Goal: Answer question/provide support

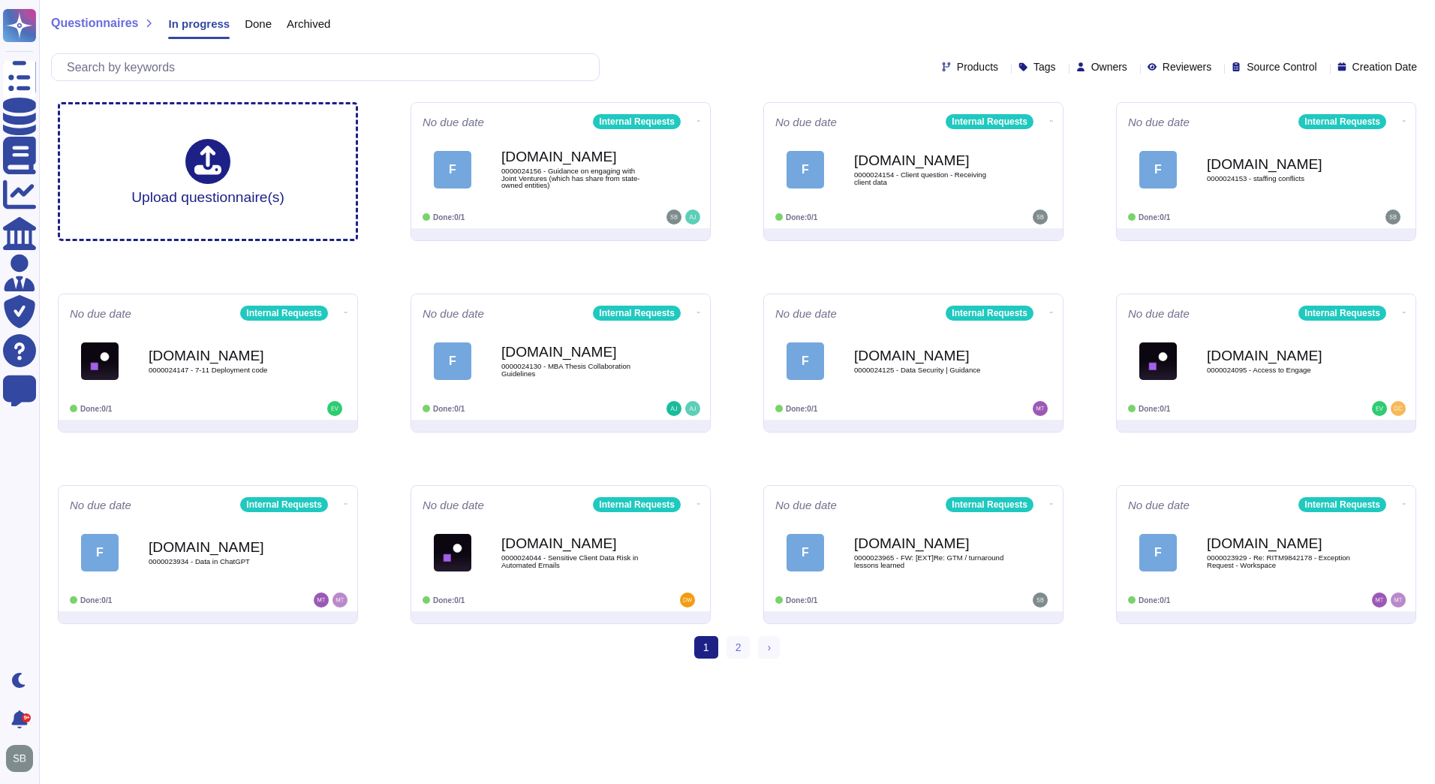
click at [1257, 191] on div "[DOMAIN_NAME] 0000024153 - staffing conflicts" at bounding box center [1282, 170] width 150 height 60
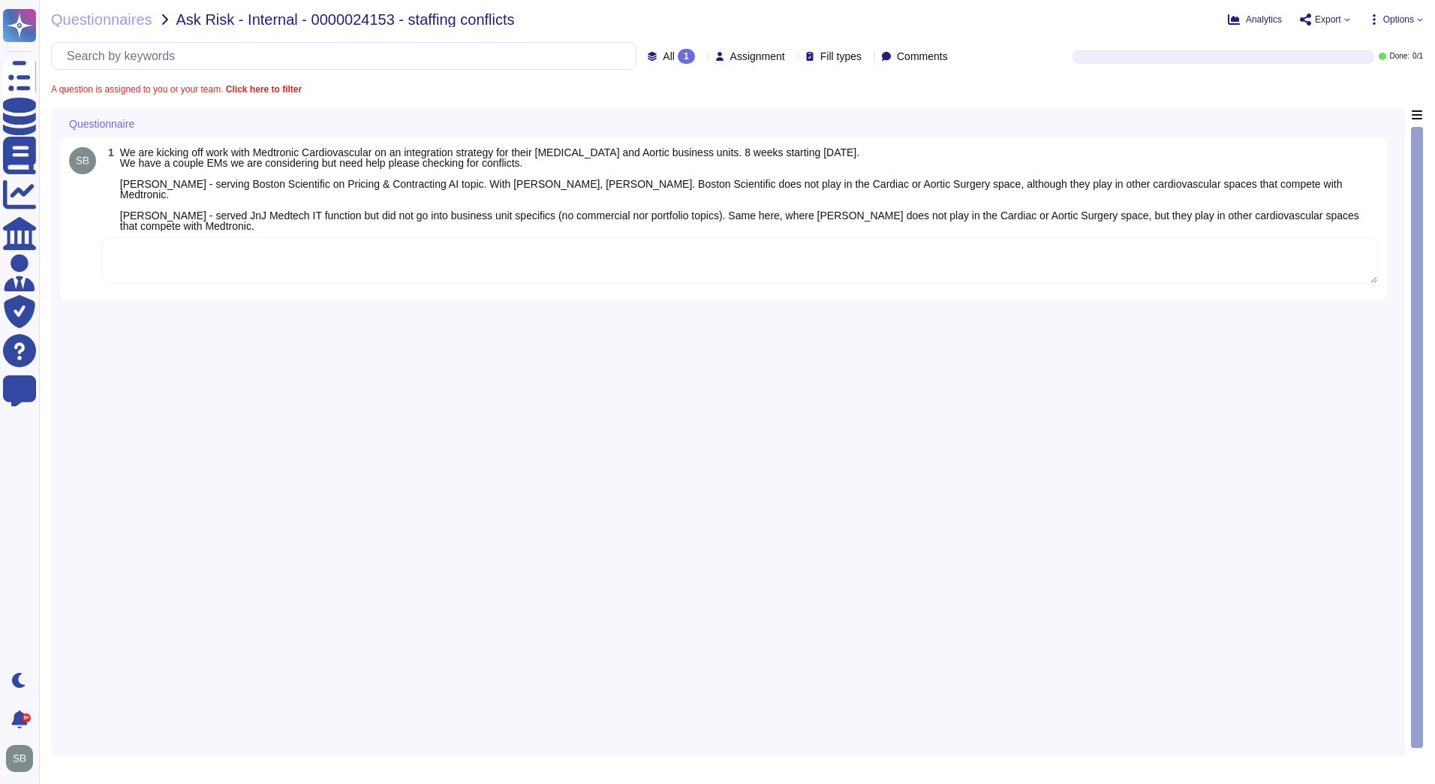
click at [173, 257] on textarea at bounding box center [740, 260] width 1276 height 47
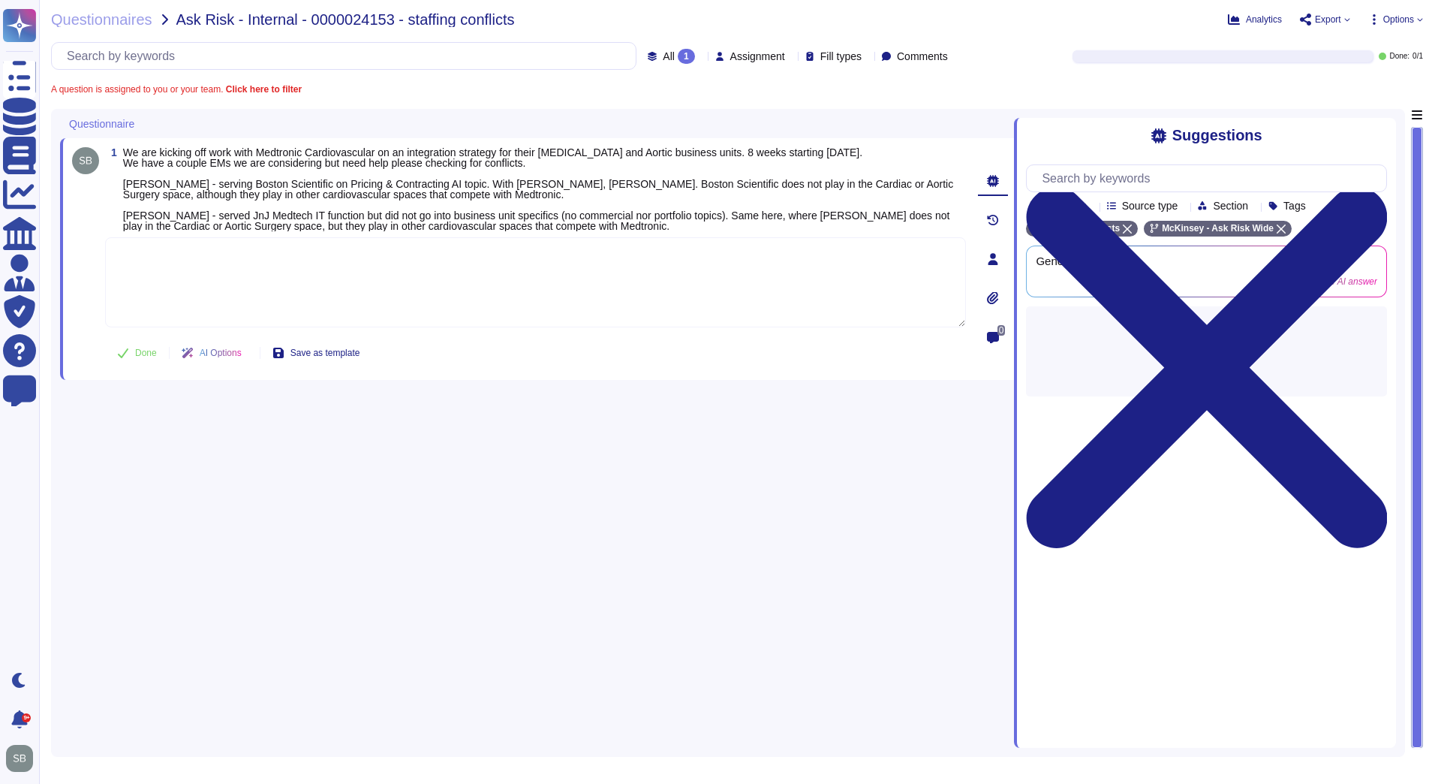
paste textarea "We are connecting you with @Conflicts team to review the matter below. Also, sh…"
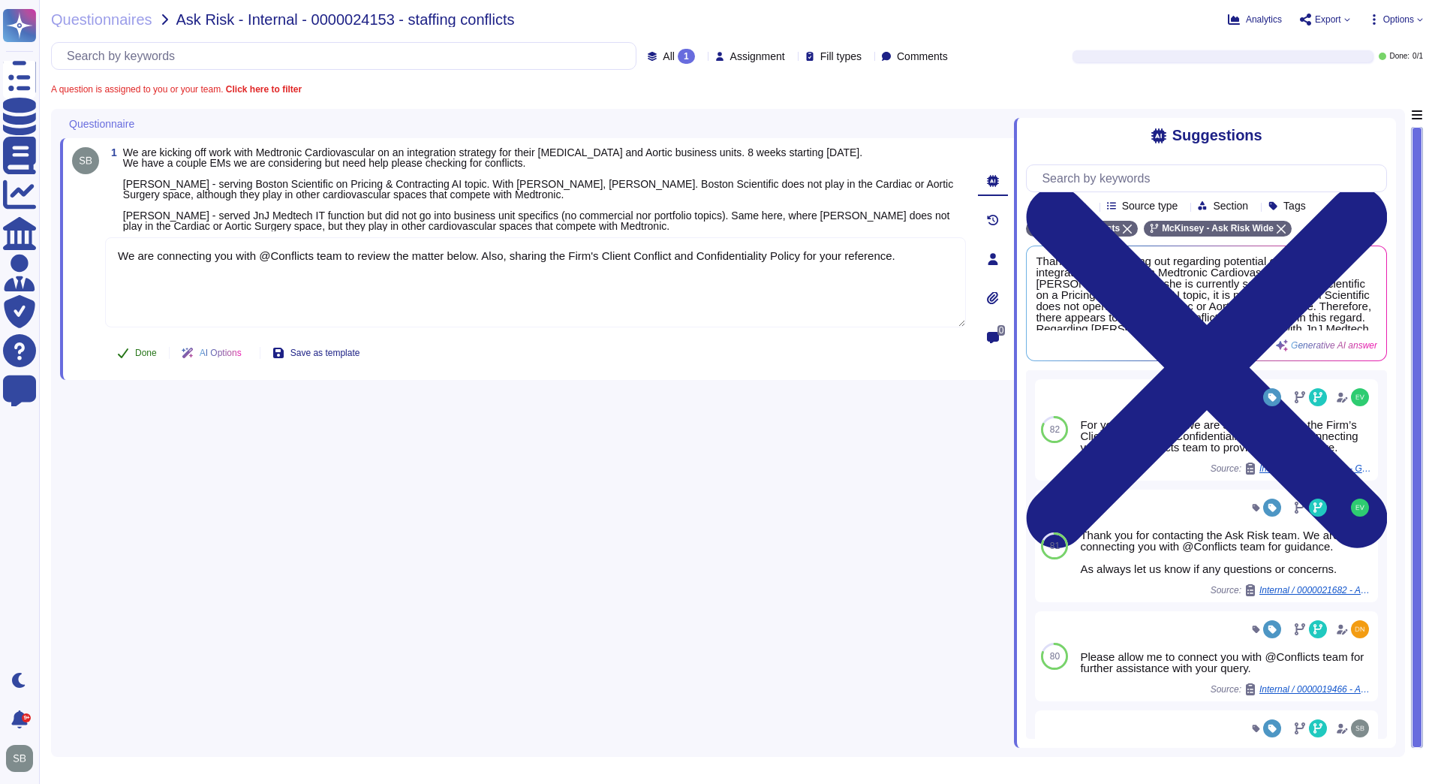
type textarea "We are connecting you with @Conflicts team to review the matter below. Also, sh…"
click at [126, 349] on button "Done" at bounding box center [137, 353] width 64 height 30
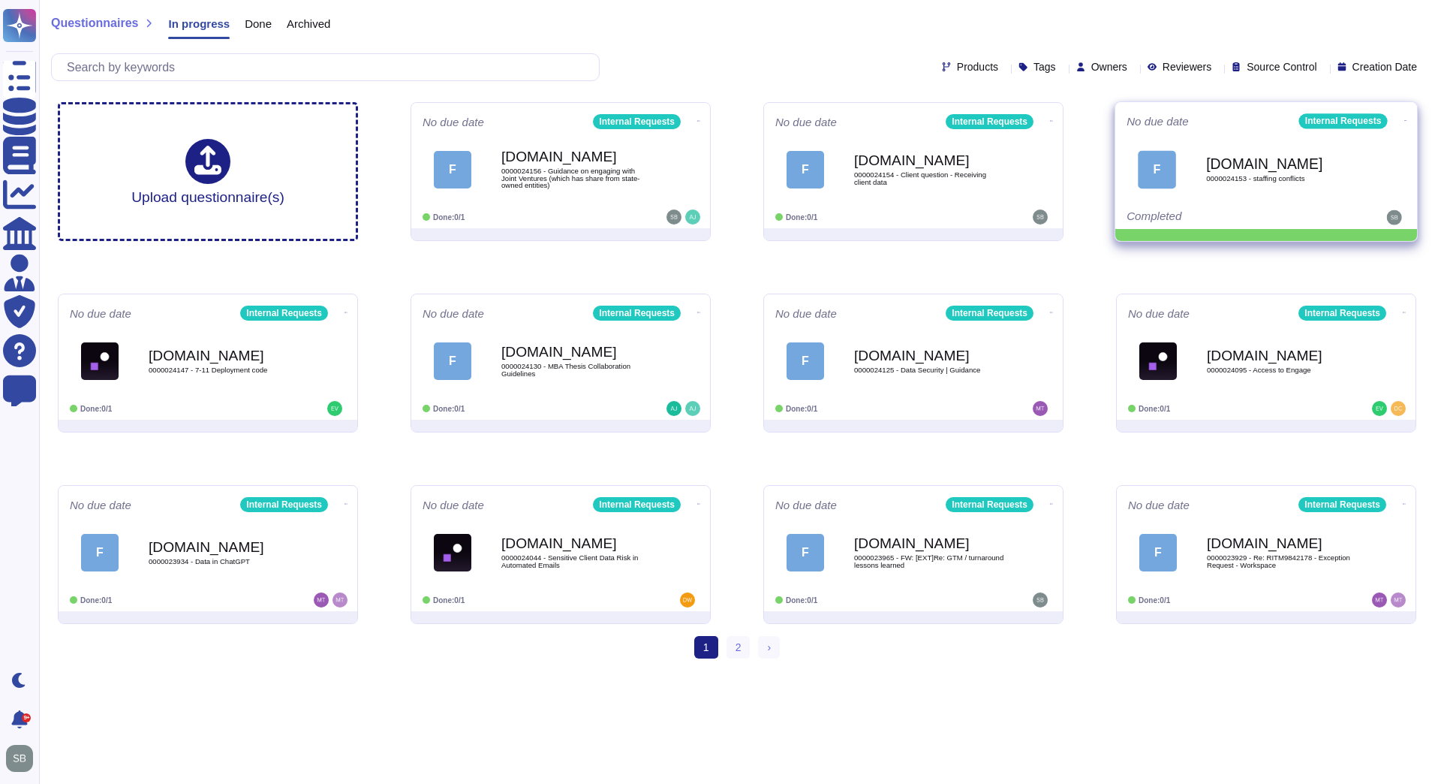
click at [1404, 119] on icon at bounding box center [1405, 121] width 3 height 4
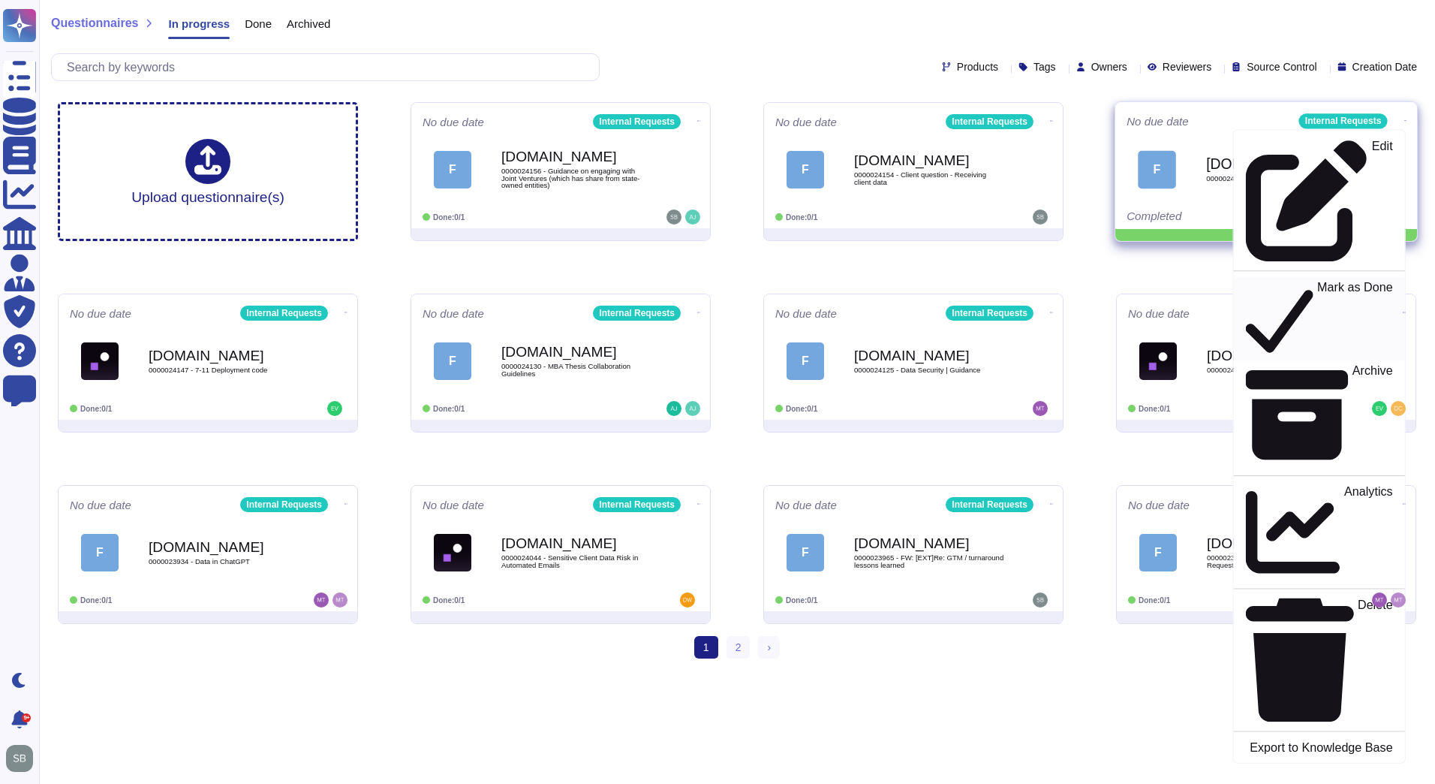
click at [1317, 281] on p "Mark as Done" at bounding box center [1355, 319] width 76 height 77
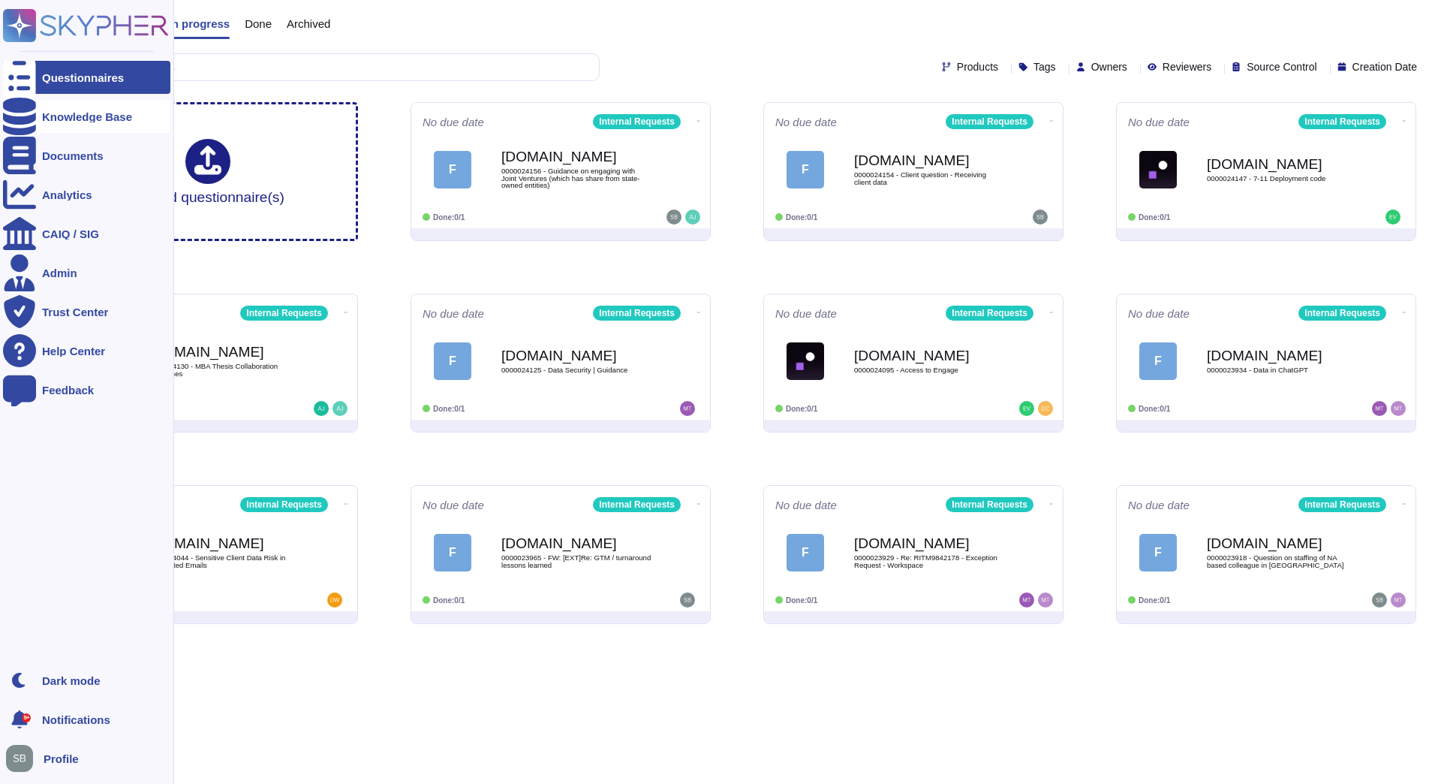
click at [21, 116] on icon at bounding box center [19, 117] width 33 height 38
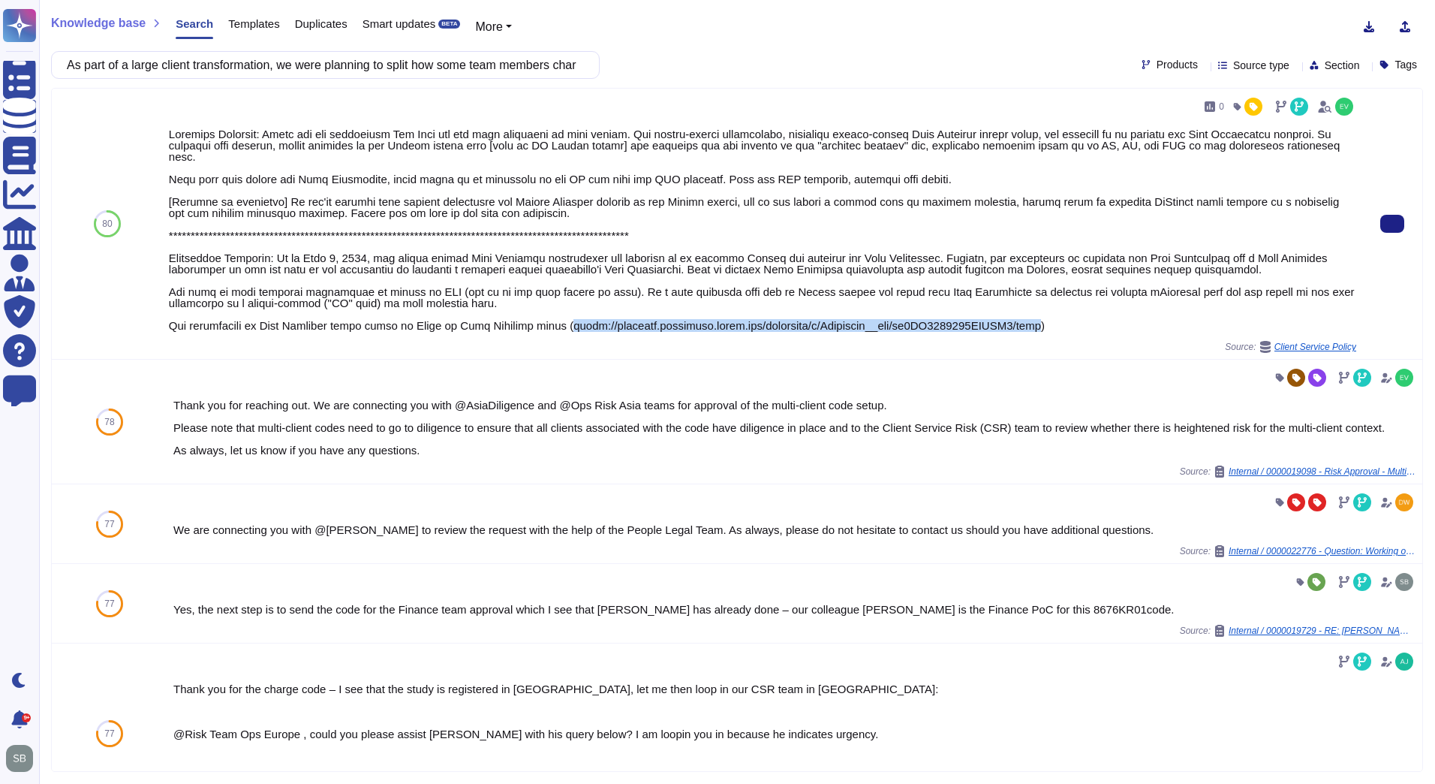
drag, startPoint x: 1001, startPoint y: 313, endPoint x: 552, endPoint y: 318, distance: 448.9
click at [552, 318] on div at bounding box center [763, 229] width 1188 height 203
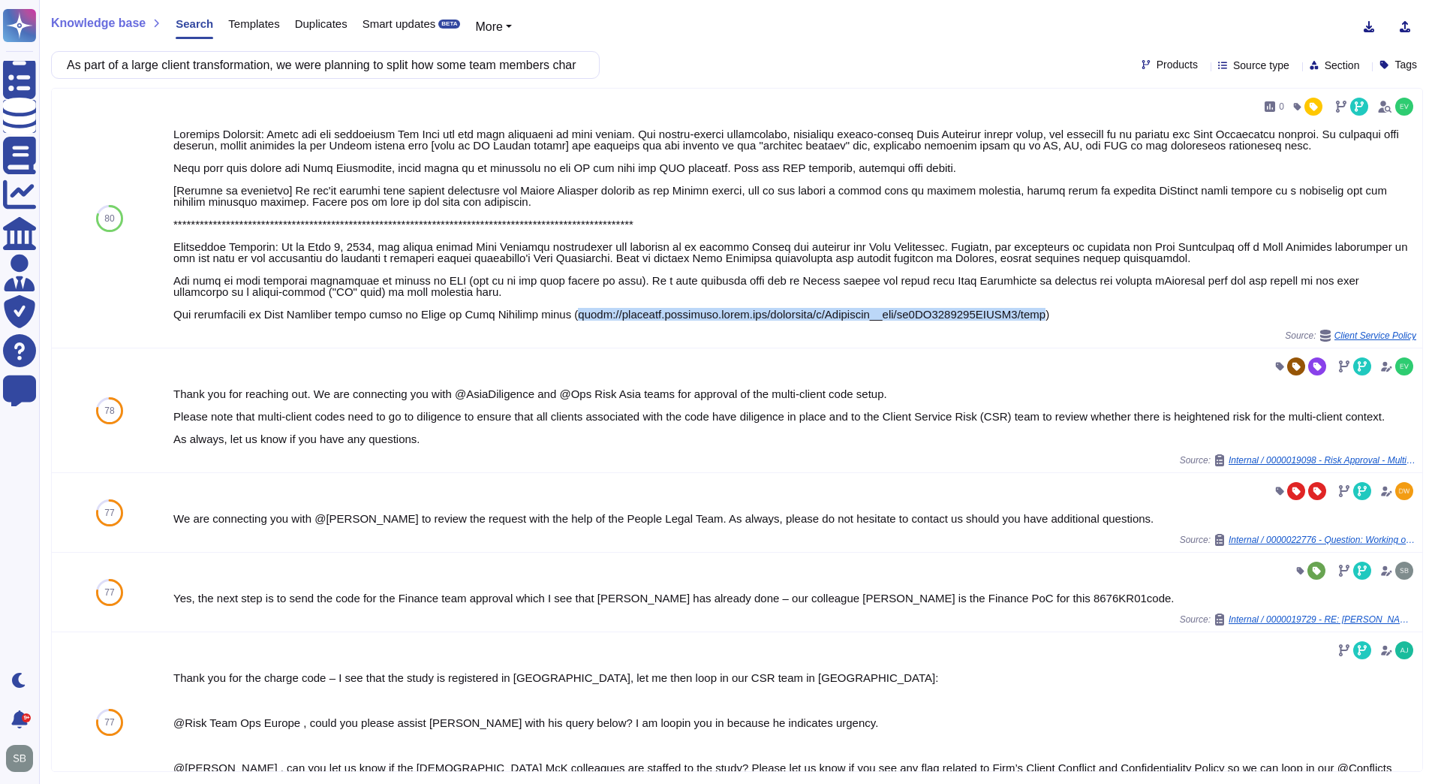
copy div "[URL][DOMAIN_NAME]"
click at [424, 62] on input "As part of a large client transformation, we were planning to split how some te…" at bounding box center [321, 65] width 525 height 26
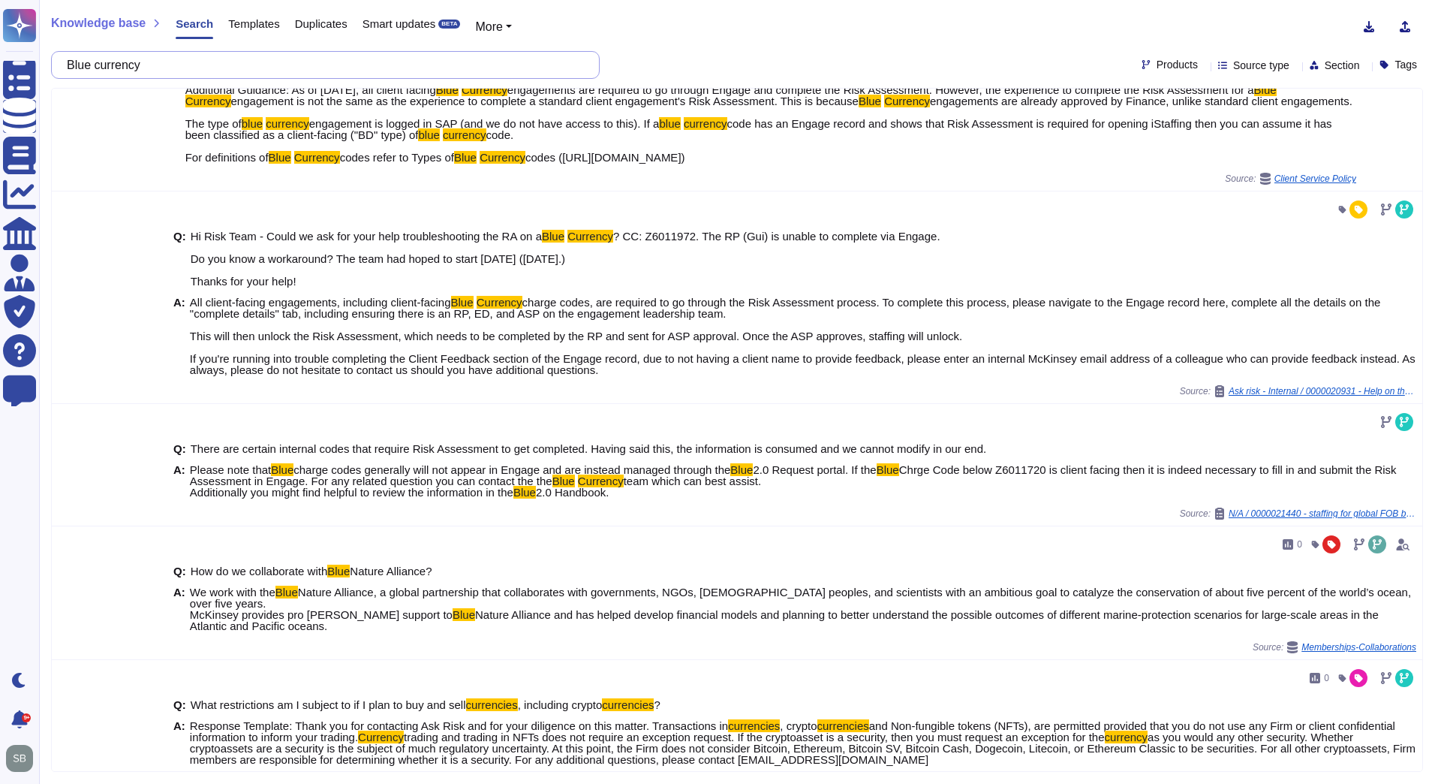
scroll to position [225, 0]
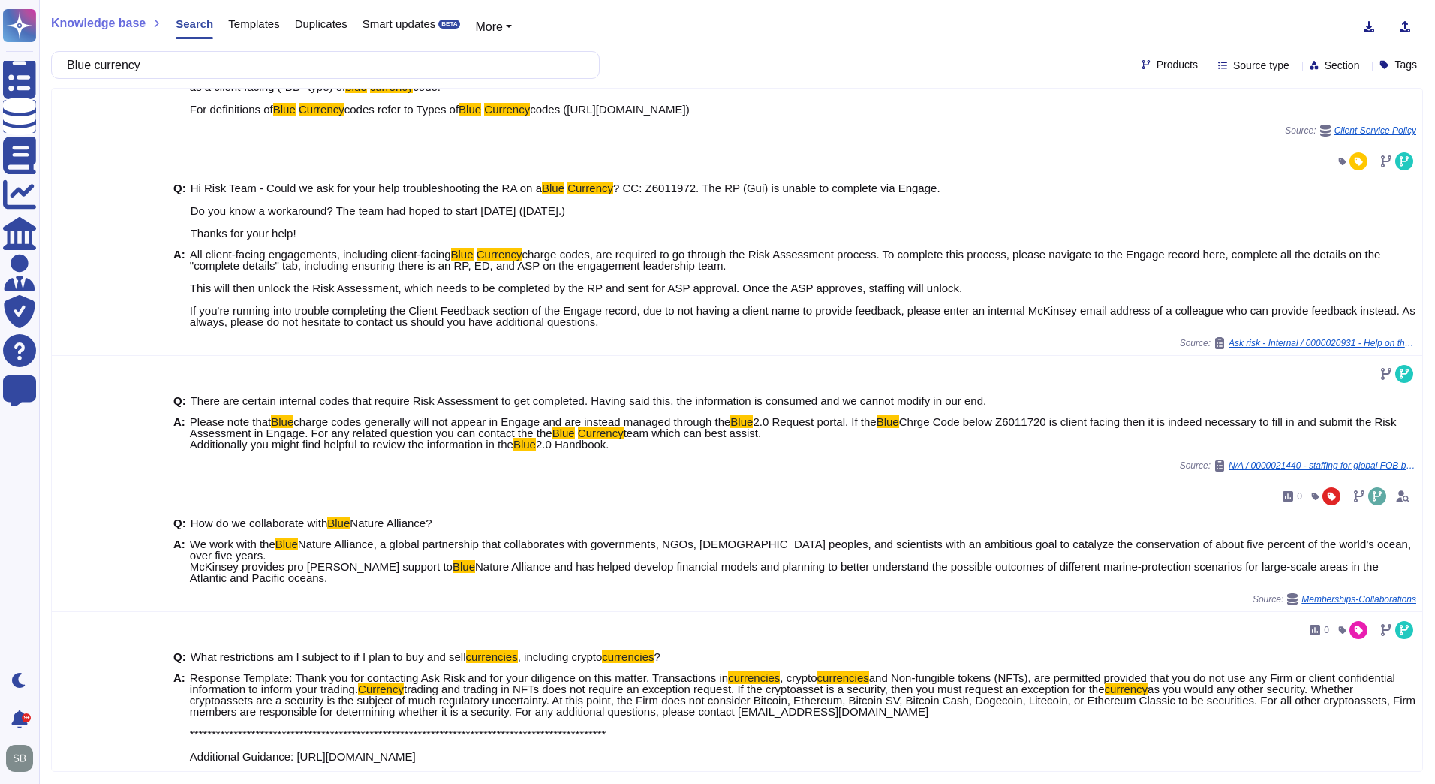
type input "Blue currency"
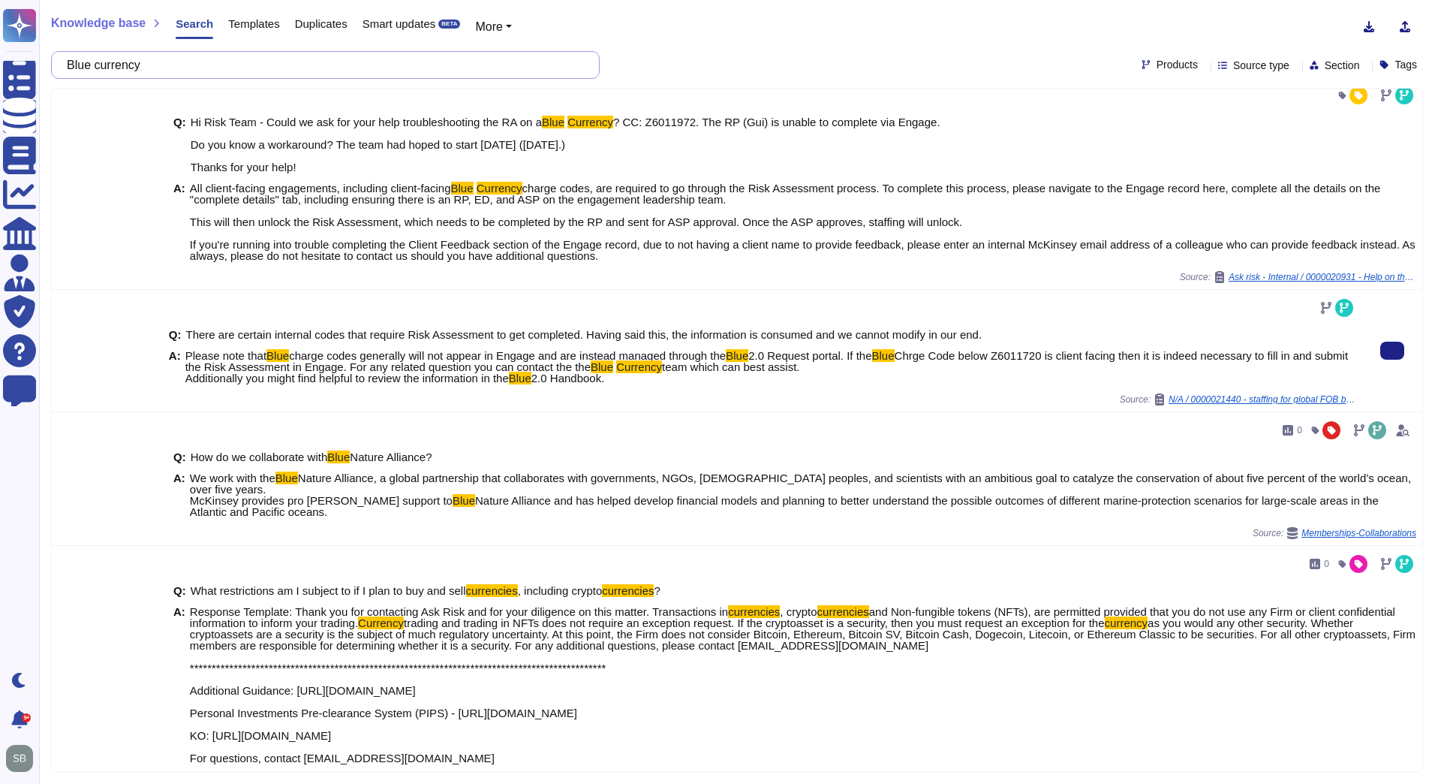
scroll to position [300, 0]
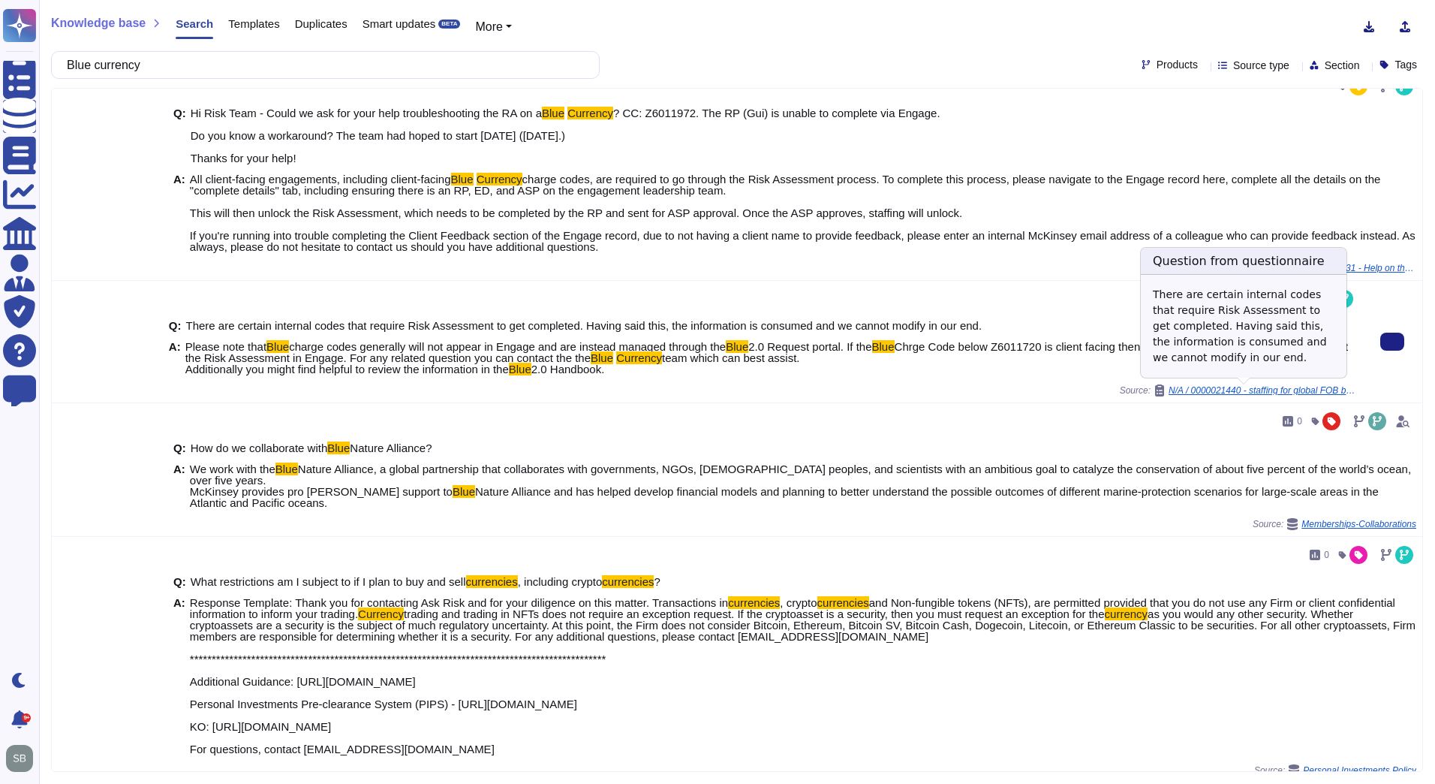
click at [1245, 389] on span "N/A / 0000021440 - staffing for global FOB blue currency opportunity" at bounding box center [1263, 390] width 188 height 9
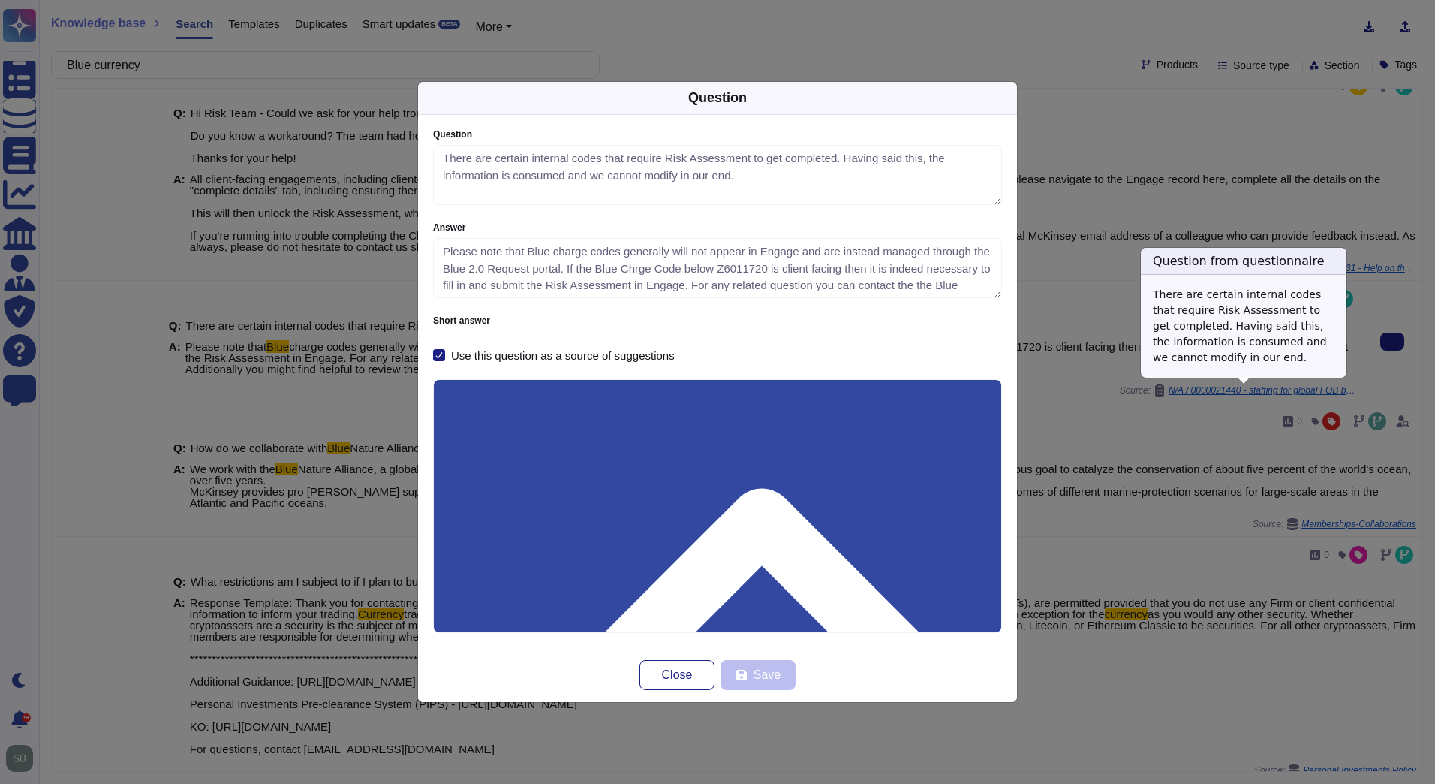
type textarea "There are certain internal codes that require Risk Assessment to get completed.…"
type textarea "Please note that Blue charge codes generally will not appear in Engage and are …"
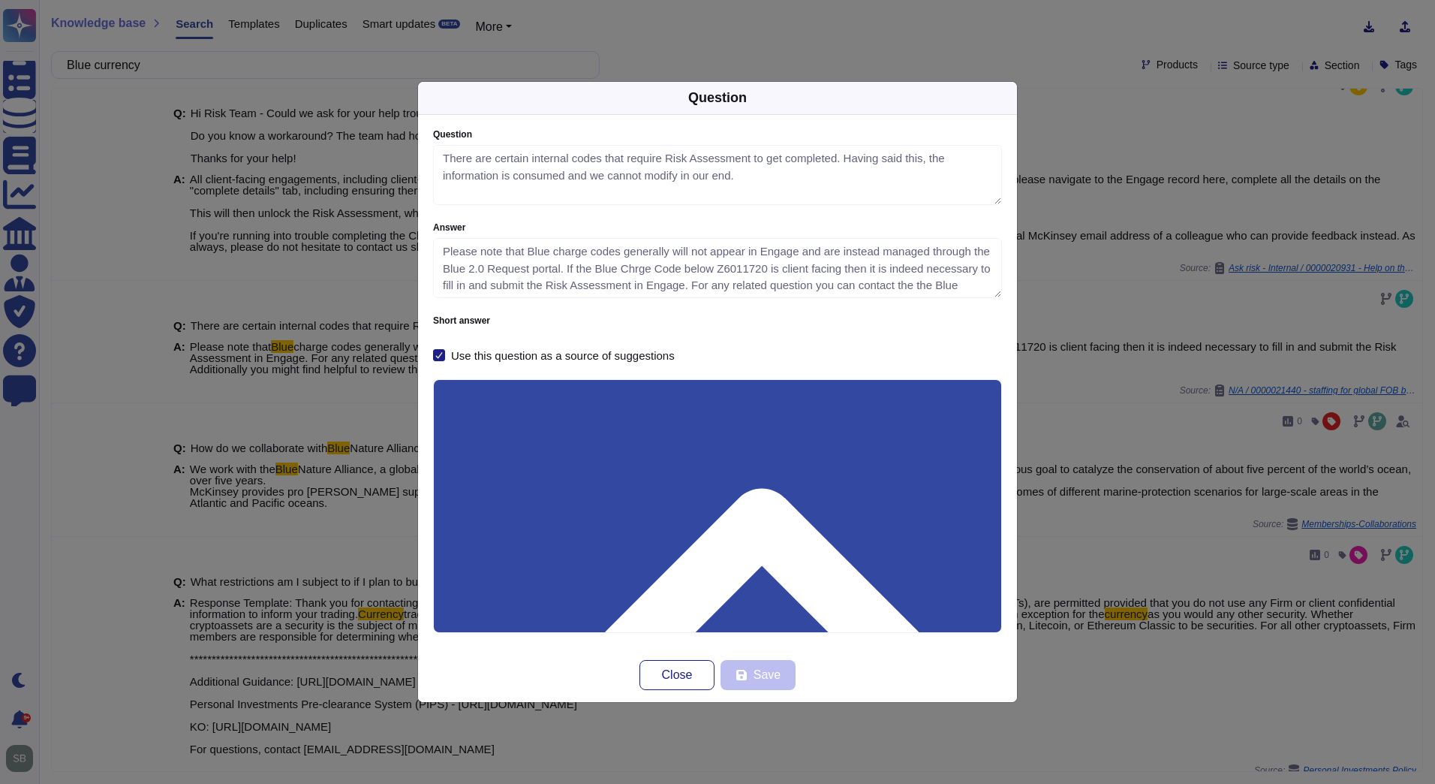
click at [1111, 116] on div "Question Question There are certain internal codes that require Risk Assessment…" at bounding box center [717, 392] width 1435 height 784
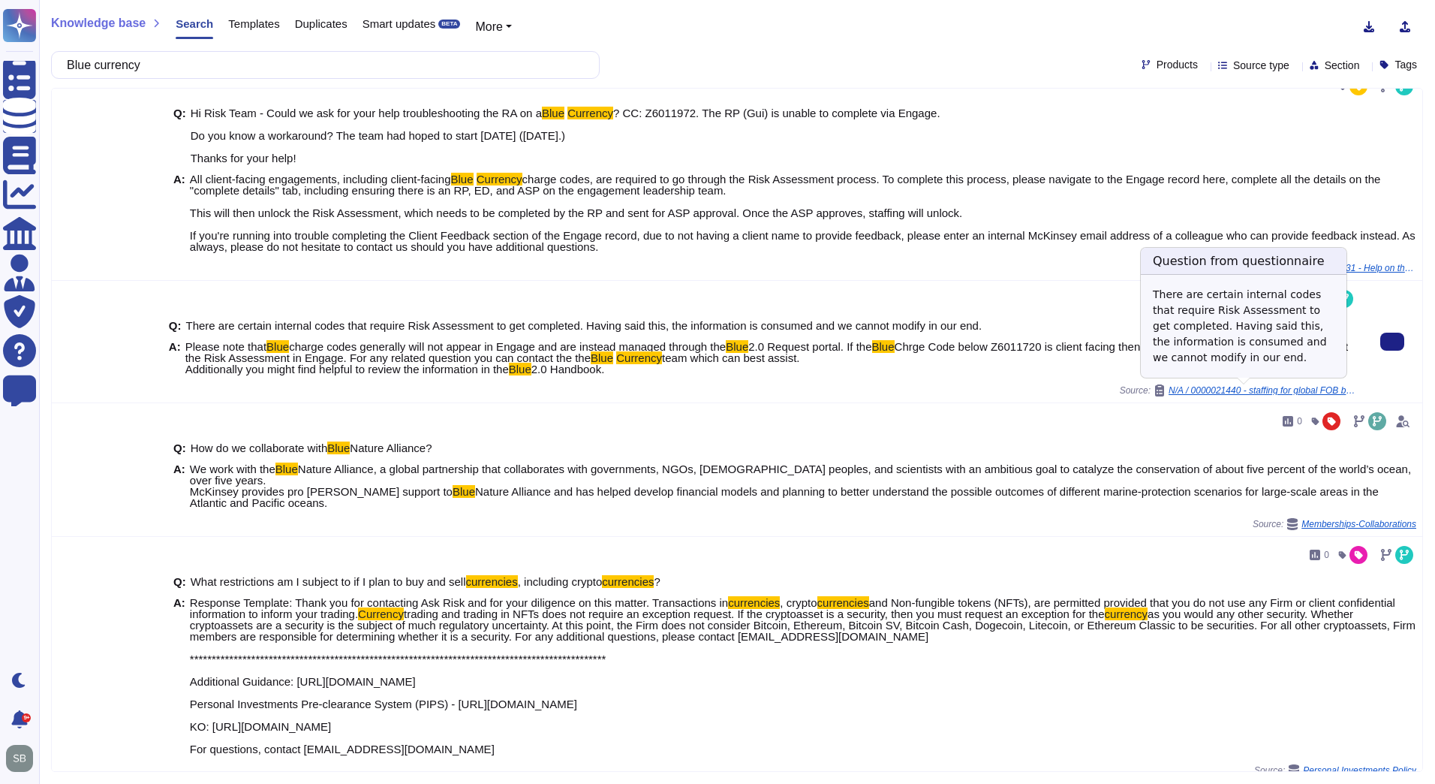
click at [1213, 390] on span "N/A / 0000021440 - staffing for global FOB blue currency opportunity" at bounding box center [1263, 390] width 188 height 9
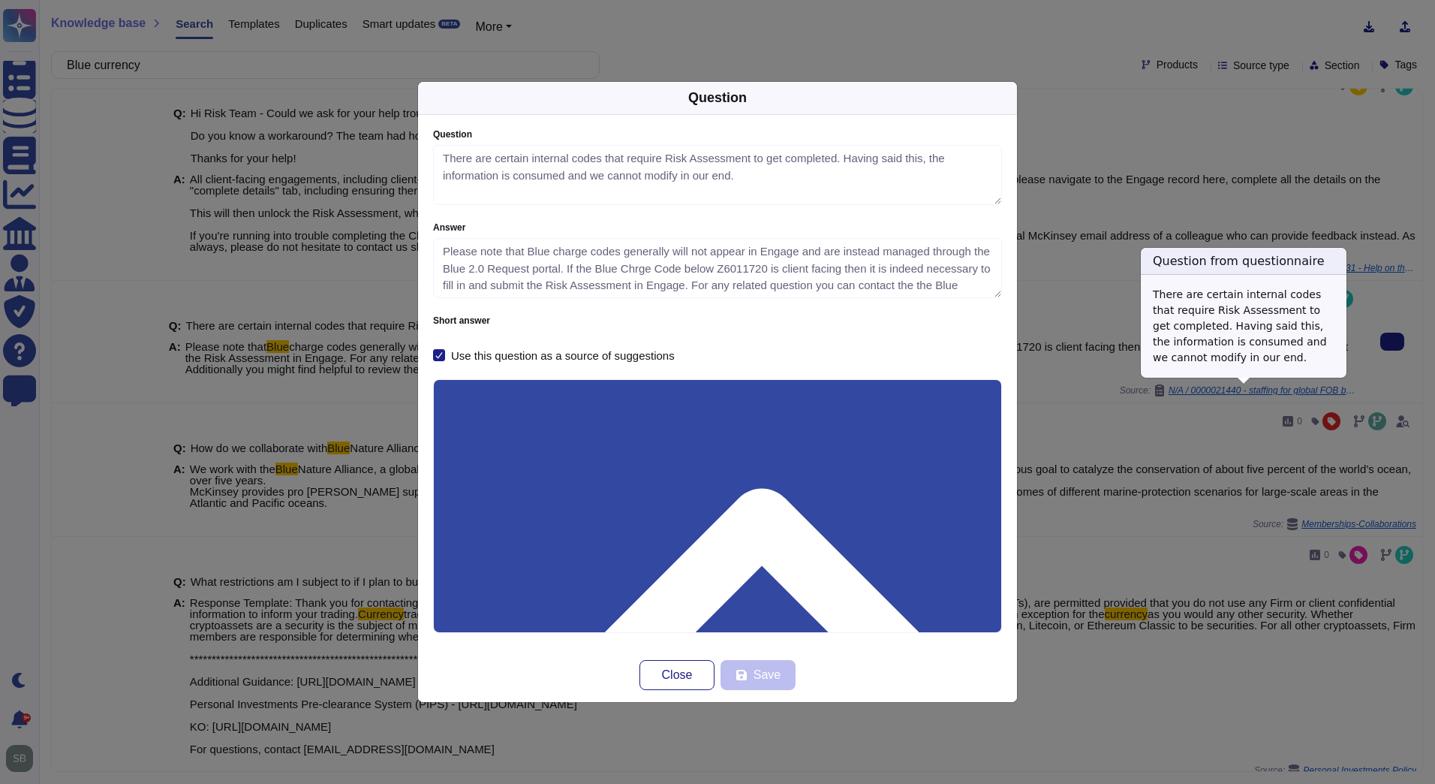
type textarea "There are certain internal codes that require Risk Assessment to get completed.…"
type textarea "Please note that Blue charge codes generally will not appear in Engage and are …"
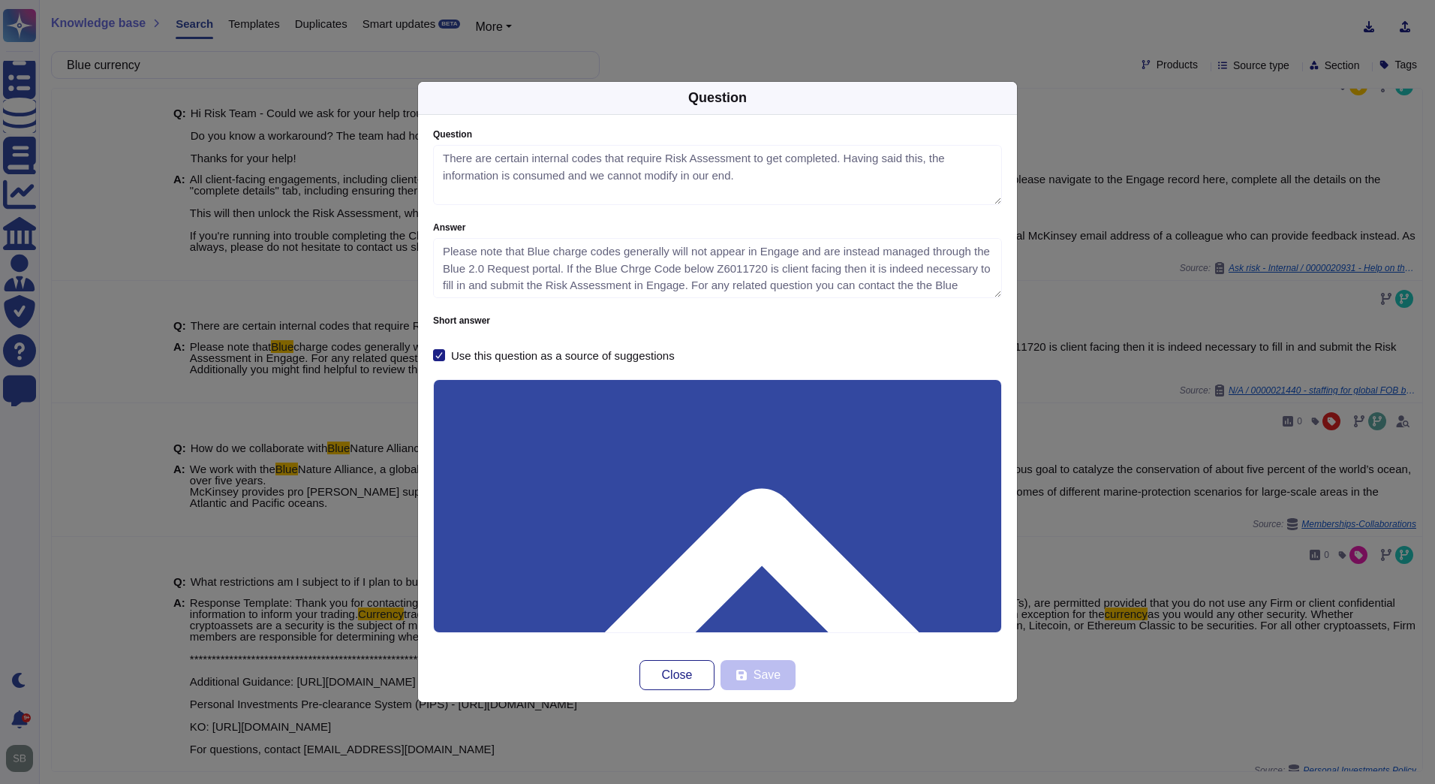
drag, startPoint x: 520, startPoint y: 460, endPoint x: 441, endPoint y: 462, distance: 79.6
click at [1032, 66] on div "Question Question There are certain internal codes that require Risk Assessment…" at bounding box center [717, 392] width 1435 height 784
